Goal: Task Accomplishment & Management: Use online tool/utility

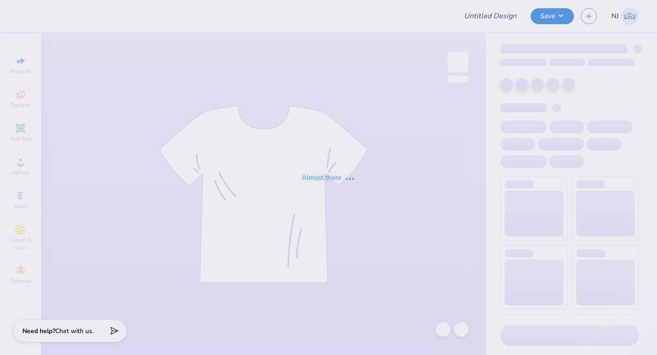
type input "[PERSON_NAME] : [GEOGRAPHIC_DATA]"
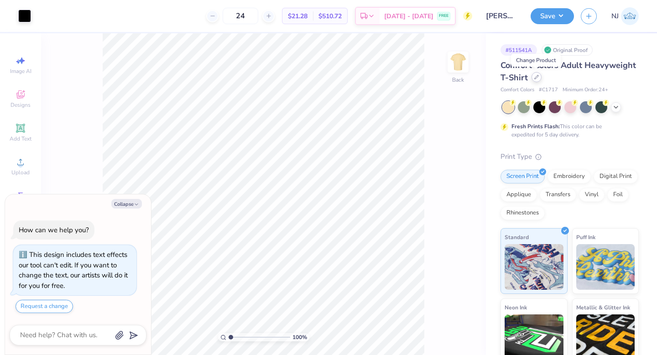
click at [537, 77] on icon at bounding box center [536, 77] width 5 height 5
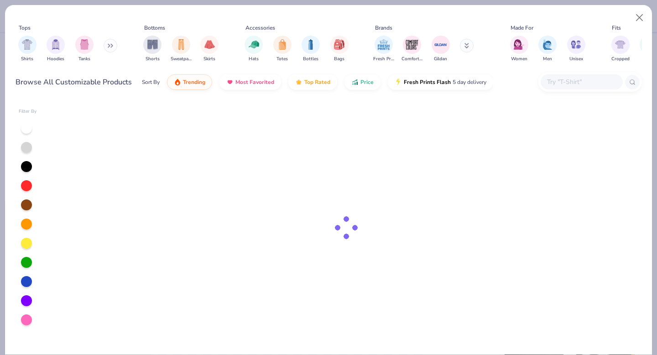
type textarea "x"
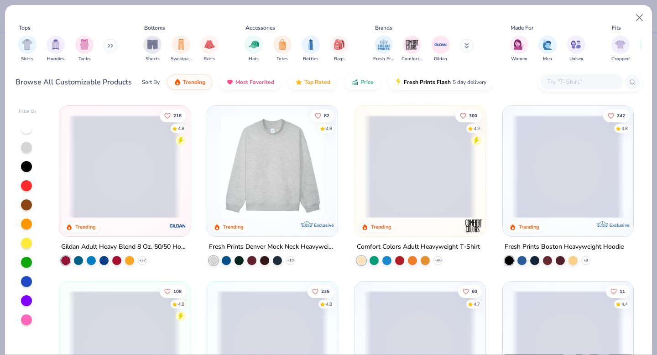
click at [567, 79] on input "text" at bounding box center [581, 82] width 70 height 10
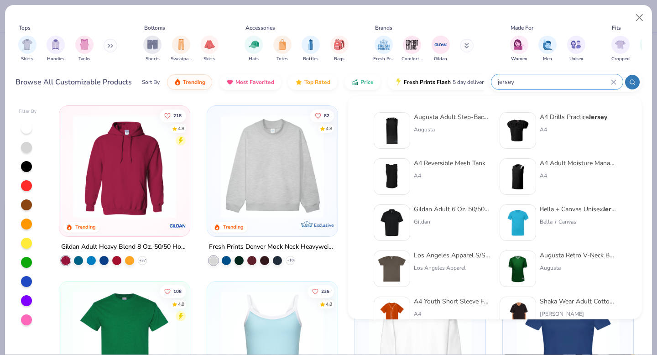
type input "jersey"
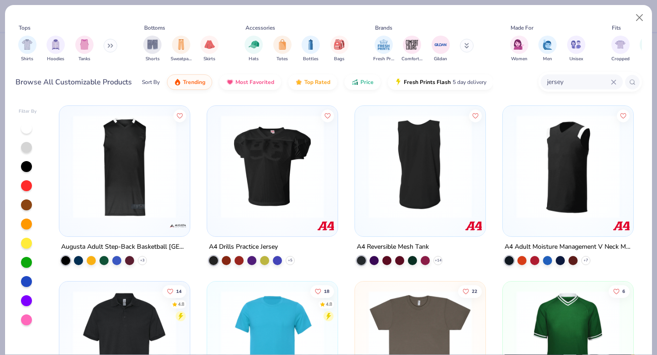
click at [111, 42] on button at bounding box center [111, 46] width 14 height 14
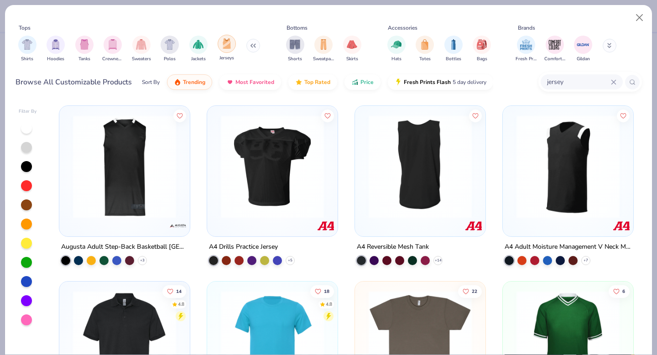
click at [226, 49] on div "filter for Jerseys" at bounding box center [227, 44] width 18 height 18
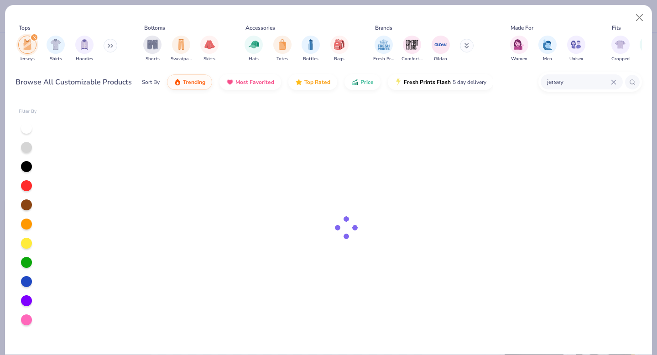
type textarea "x"
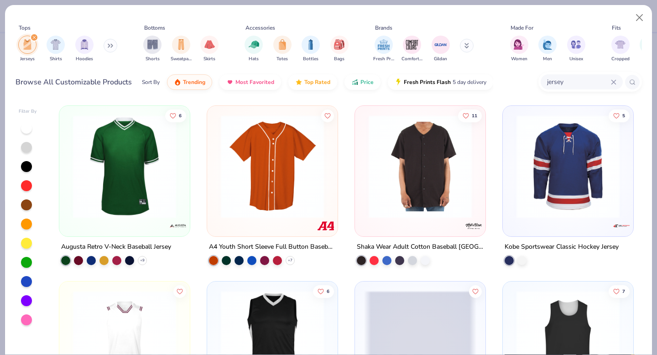
click at [614, 81] on icon at bounding box center [614, 82] width 4 height 4
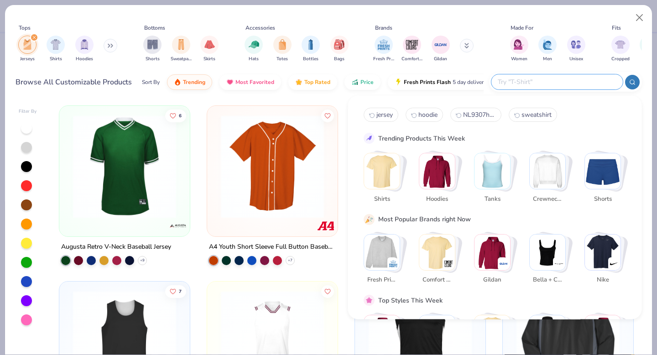
click at [247, 97] on div "Tops Jerseys Shirts Hoodies Bottoms Shorts Sweatpants Skirts Accessories Hats T…" at bounding box center [328, 52] width 647 height 94
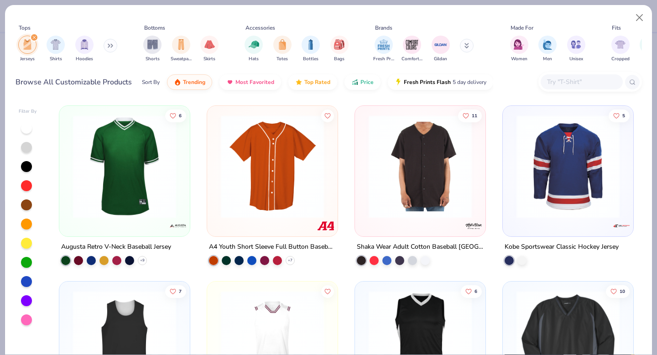
drag, startPoint x: 422, startPoint y: 239, endPoint x: 426, endPoint y: 28, distance: 210.9
click at [0, 0] on div "Tops Jerseys Shirts Hoodies Bottoms Shorts Sweatpants Skirts Accessories Hats T…" at bounding box center [328, 177] width 657 height 355
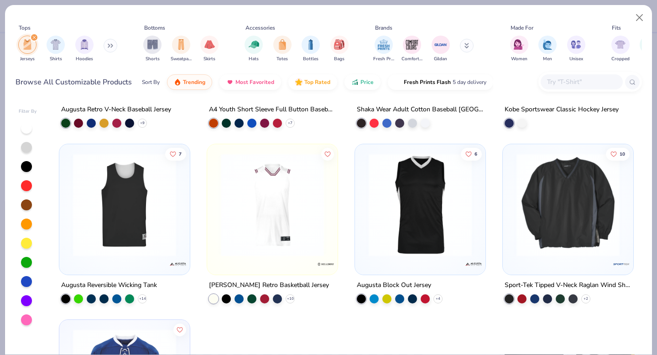
scroll to position [141, 0]
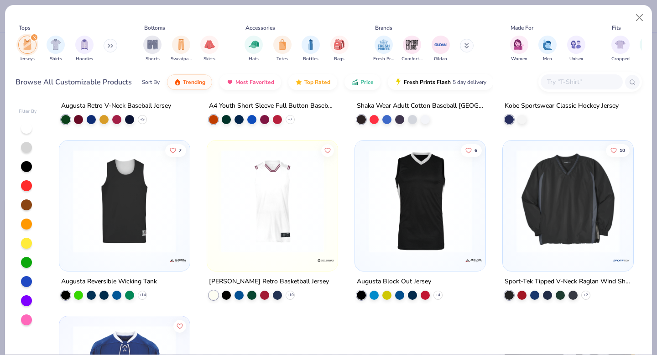
click at [430, 237] on img at bounding box center [420, 201] width 112 height 103
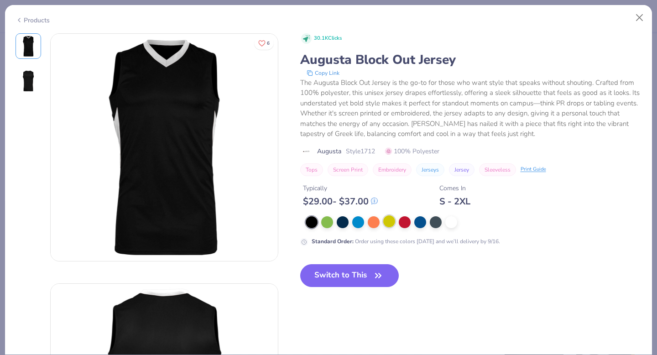
click at [386, 221] on div at bounding box center [389, 221] width 12 height 12
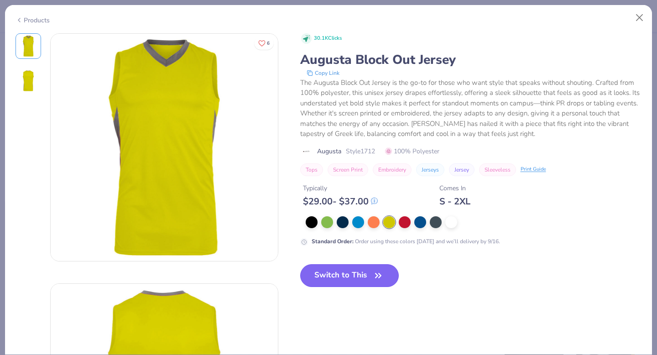
click at [358, 271] on button "Switch to This" at bounding box center [349, 275] width 99 height 23
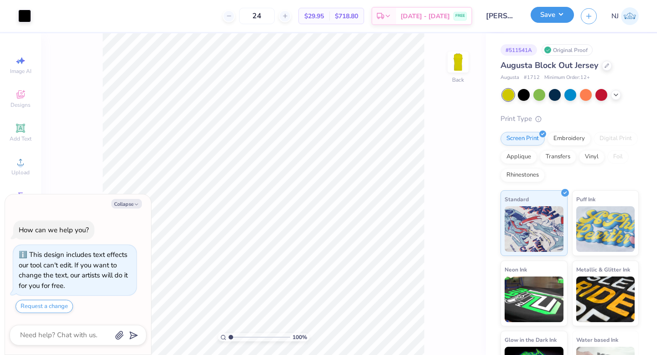
click at [563, 15] on button "Save" at bounding box center [552, 15] width 43 height 16
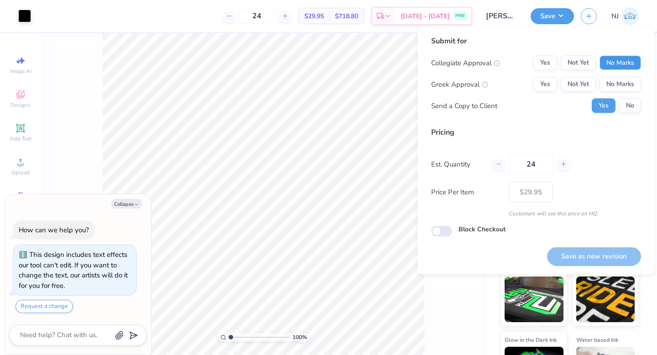
click at [609, 62] on button "No Marks" at bounding box center [621, 63] width 42 height 15
click at [609, 84] on button "No Marks" at bounding box center [621, 84] width 42 height 15
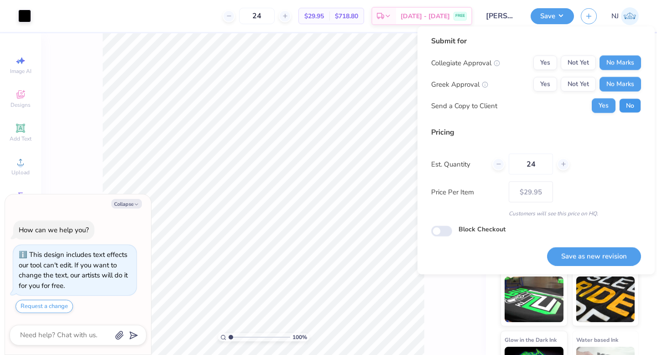
click at [628, 105] on button "No" at bounding box center [630, 106] width 22 height 15
type textarea "x"
click at [594, 253] on button "Save as new revision" at bounding box center [594, 256] width 94 height 19
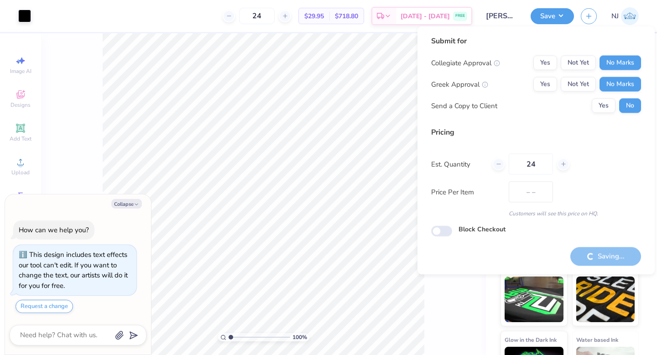
type input "$29.95"
type textarea "x"
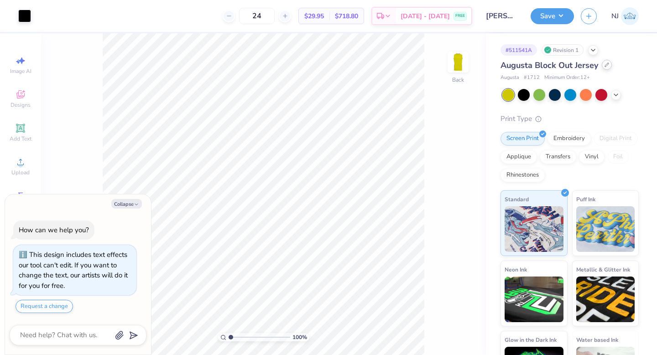
click at [608, 67] on icon at bounding box center [607, 65] width 5 height 5
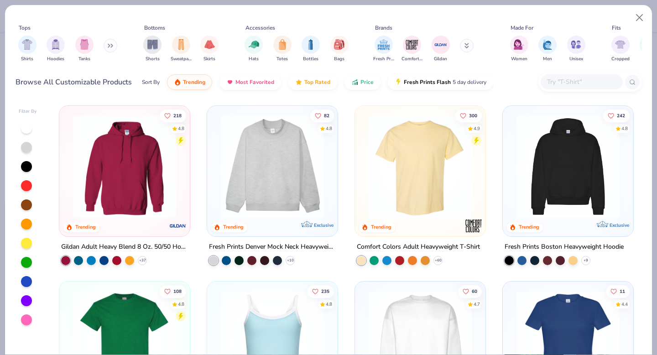
type textarea "x"
click at [587, 83] on input "text" at bounding box center [581, 82] width 70 height 10
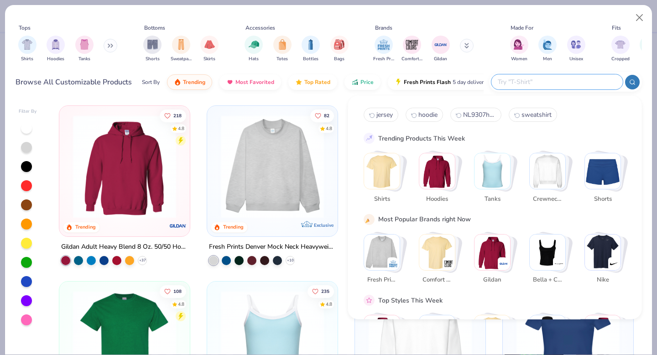
paste input "LST307"
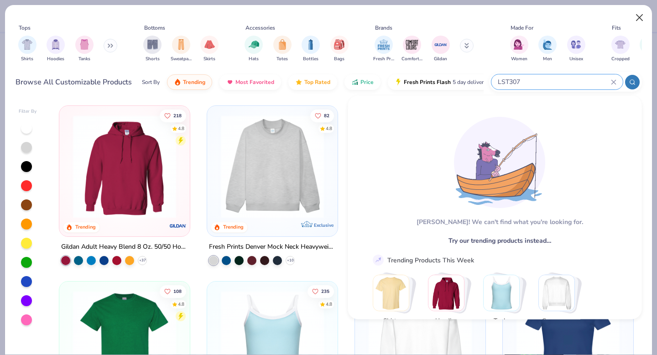
type input "LST307"
click at [637, 18] on button "Close" at bounding box center [639, 17] width 17 height 17
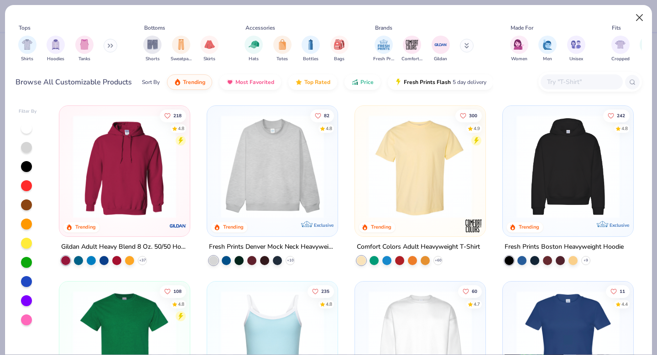
type textarea "x"
